Goal: Task Accomplishment & Management: Use online tool/utility

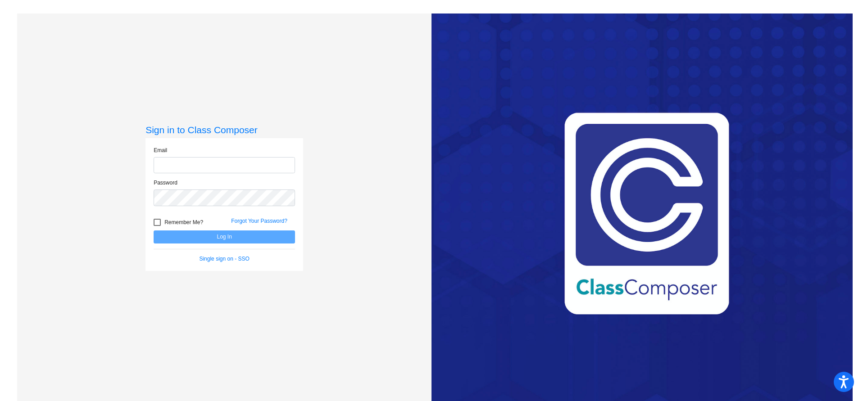
type input "lheffernan@bethlehemschools.org"
click at [214, 238] on button "Log In" at bounding box center [224, 237] width 141 height 13
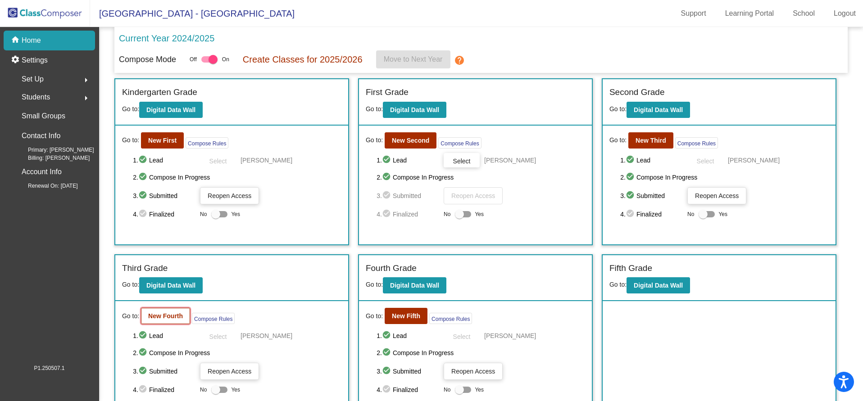
click at [171, 313] on b "New Fourth" at bounding box center [165, 315] width 35 height 7
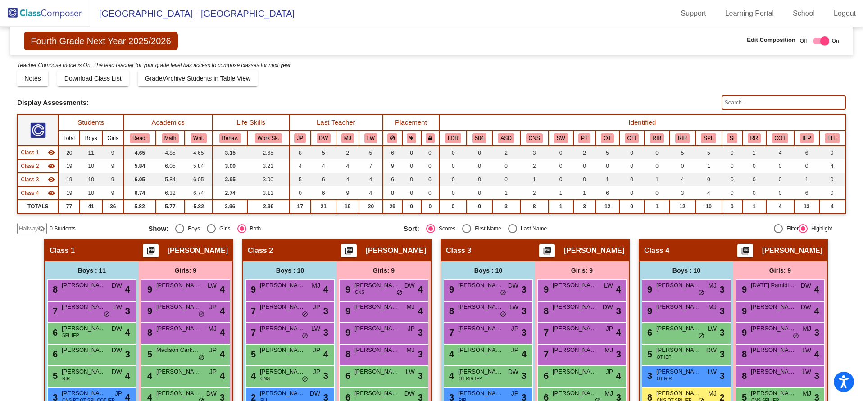
scroll to position [130, 0]
